Goal: Subscribe to service/newsletter

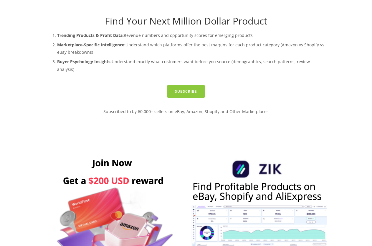
scroll to position [265, 0]
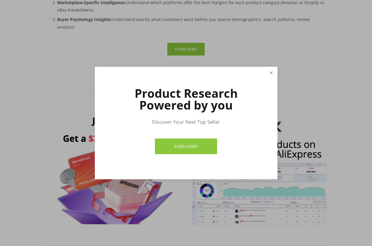
click at [273, 72] on link "Close" at bounding box center [271, 73] width 10 height 10
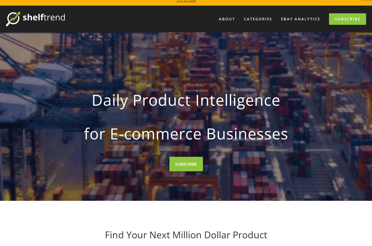
scroll to position [0, 0]
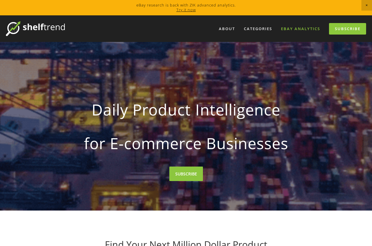
click at [300, 29] on link "eBay Analytics" at bounding box center [300, 29] width 47 height 10
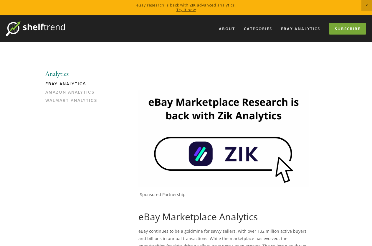
click at [352, 30] on link "Subscribe" at bounding box center [347, 28] width 37 height 11
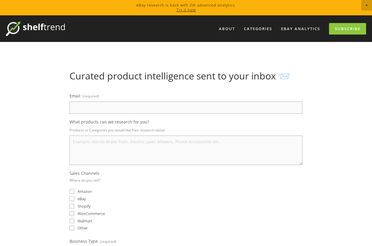
click at [103, 111] on input "Email (required)" at bounding box center [186, 107] width 233 height 12
click at [84, 155] on textarea "What products can we research for you?" at bounding box center [186, 149] width 233 height 29
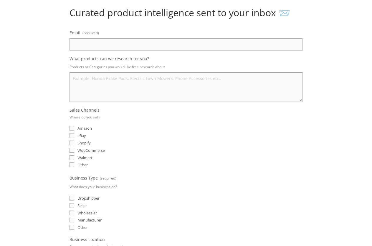
scroll to position [88, 0]
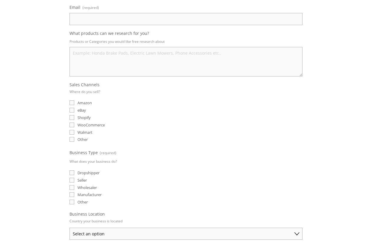
click at [73, 110] on input "eBay" at bounding box center [72, 110] width 5 height 5
checkbox input "true"
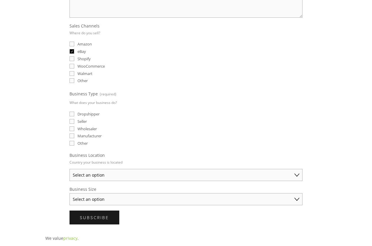
scroll to position [147, 0]
click at [72, 114] on input "Dropshipper" at bounding box center [72, 113] width 5 height 5
checkbox input "true"
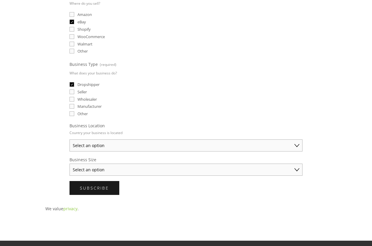
scroll to position [177, 0]
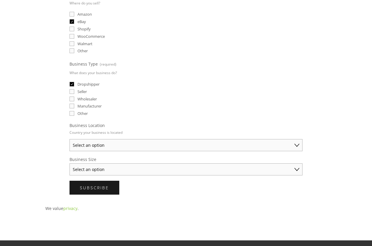
click at [91, 145] on select "Select an option Australia United States United Kingdom China Japan Germany Can…" at bounding box center [186, 145] width 233 height 12
click at [70, 139] on select "Select an option Australia United States United Kingdom China Japan Germany Can…" at bounding box center [186, 145] width 233 height 12
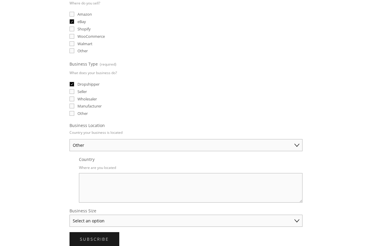
click at [93, 141] on select "Australia United States United Kingdom China Japan Germany Canada Other" at bounding box center [186, 145] width 233 height 12
click at [70, 139] on select "Australia United States United Kingdom China Japan Germany Canada Other" at bounding box center [186, 145] width 233 height 12
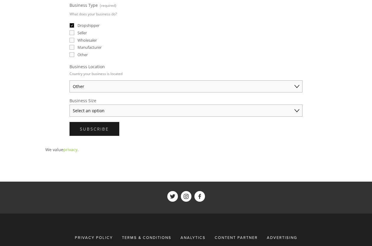
scroll to position [236, 0]
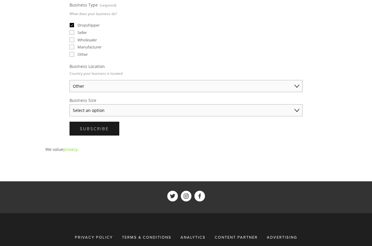
click at [89, 107] on select "Select an option Solo Merchant (under $50K annual sales) Small Business ($50K -…" at bounding box center [186, 110] width 233 height 12
click at [90, 88] on select "Australia United States United Kingdom China Japan Germany Canada Other" at bounding box center [186, 86] width 233 height 12
select select "Other"
click at [70, 80] on select "Australia United States United Kingdom China Japan Germany Canada Other" at bounding box center [186, 86] width 233 height 12
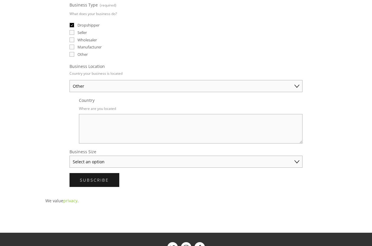
click at [100, 119] on textarea "Country" at bounding box center [191, 128] width 224 height 29
click at [89, 159] on select "Select an option Solo Merchant (under $50K annual sales) Small Business ($50K -…" at bounding box center [186, 161] width 233 height 12
select select "Solo Merchant (under $50K annual sales)"
click at [70, 155] on select "Select an option Solo Merchant (under $50K annual sales) Small Business ($50K -…" at bounding box center [186, 161] width 233 height 12
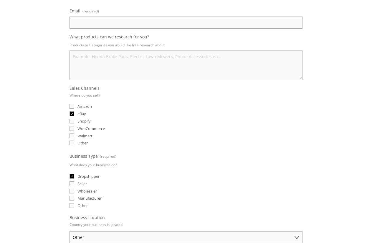
scroll to position [0, 0]
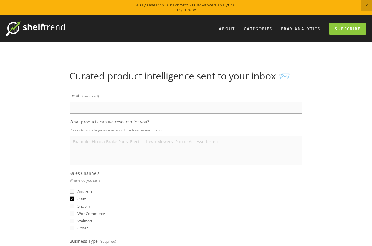
click at [182, 11] on link "Try it now" at bounding box center [186, 9] width 19 height 5
